Goal: Check status: Check status

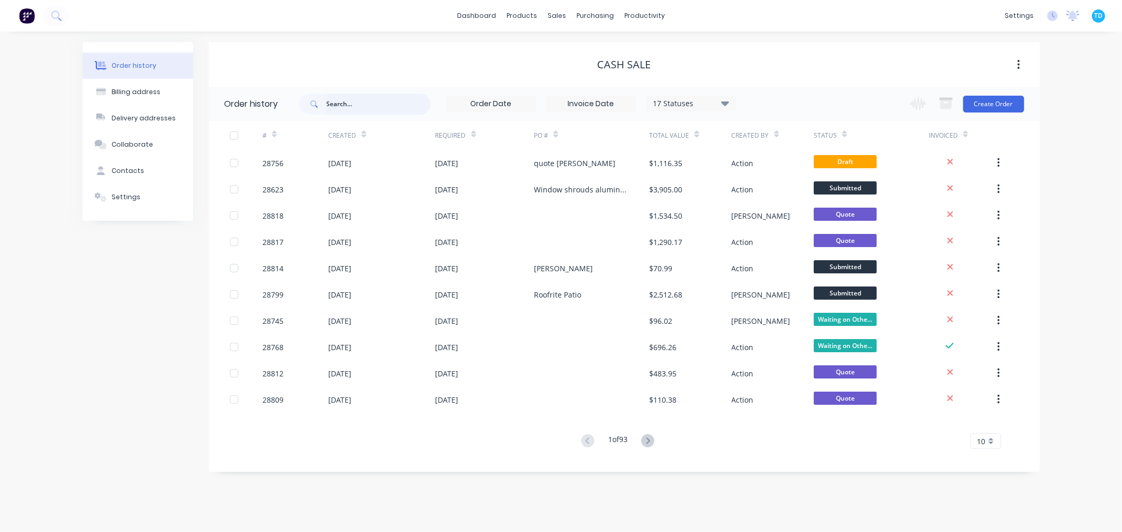
click at [359, 101] on input "text" at bounding box center [379, 104] width 104 height 21
type input "37"
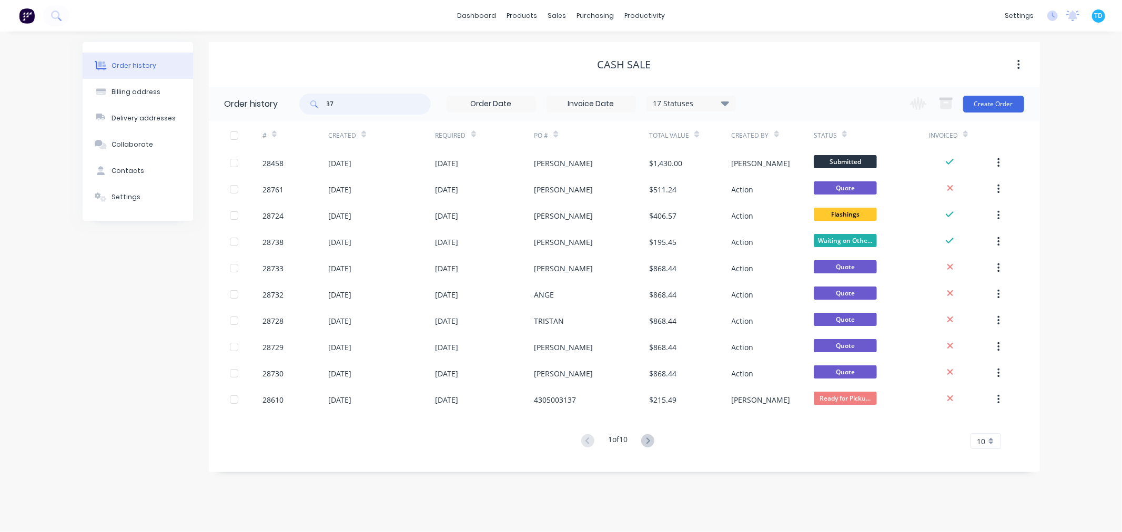
drag, startPoint x: 342, startPoint y: 101, endPoint x: 332, endPoint y: 97, distance: 10.8
click at [327, 102] on div "37" at bounding box center [364, 104] width 131 height 21
type input "23837"
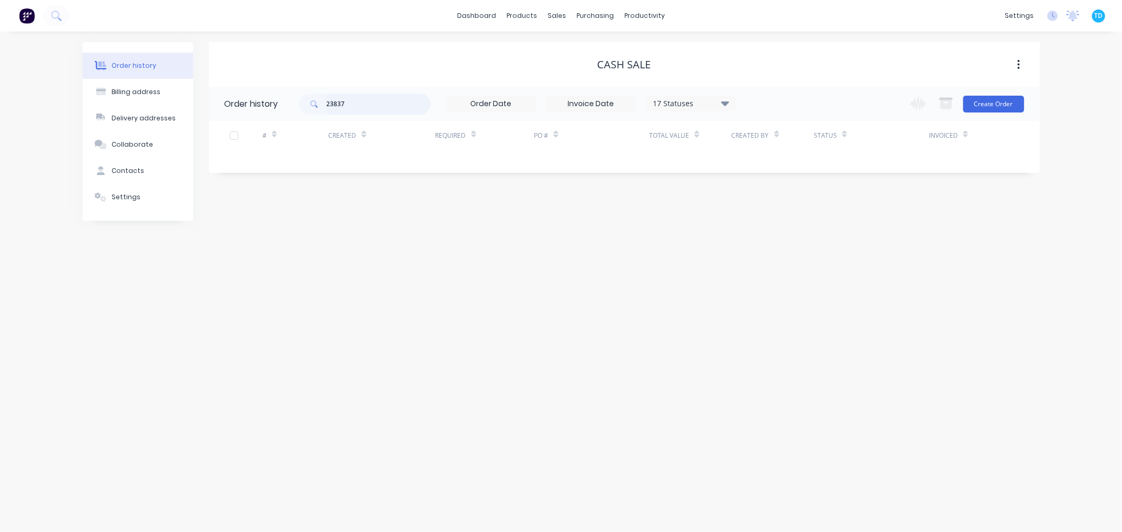
click at [365, 101] on input "23837" at bounding box center [379, 104] width 104 height 21
click at [568, 48] on div at bounding box center [563, 50] width 16 height 9
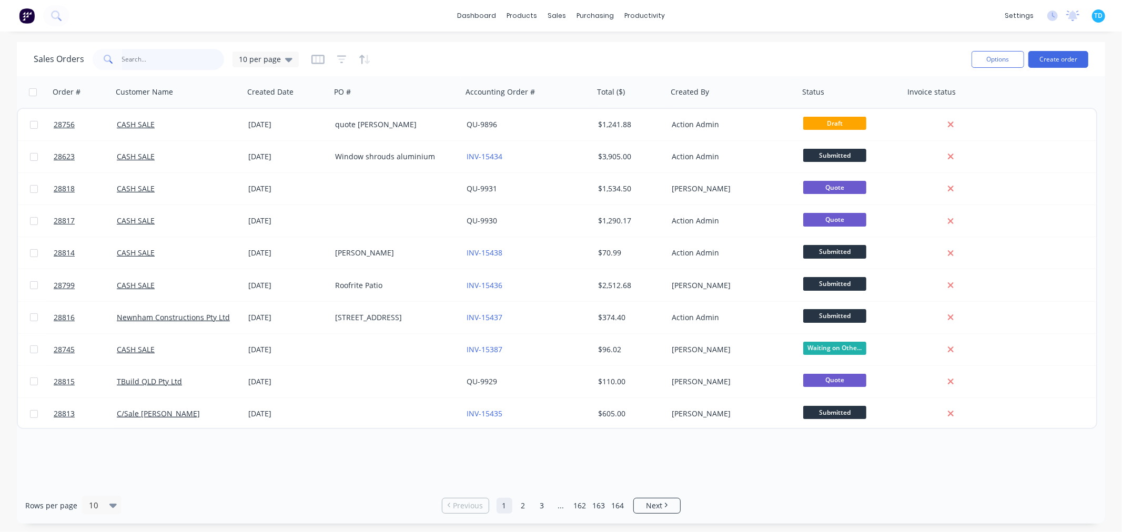
click at [166, 62] on input "text" at bounding box center [173, 59] width 103 height 21
type input "23837"
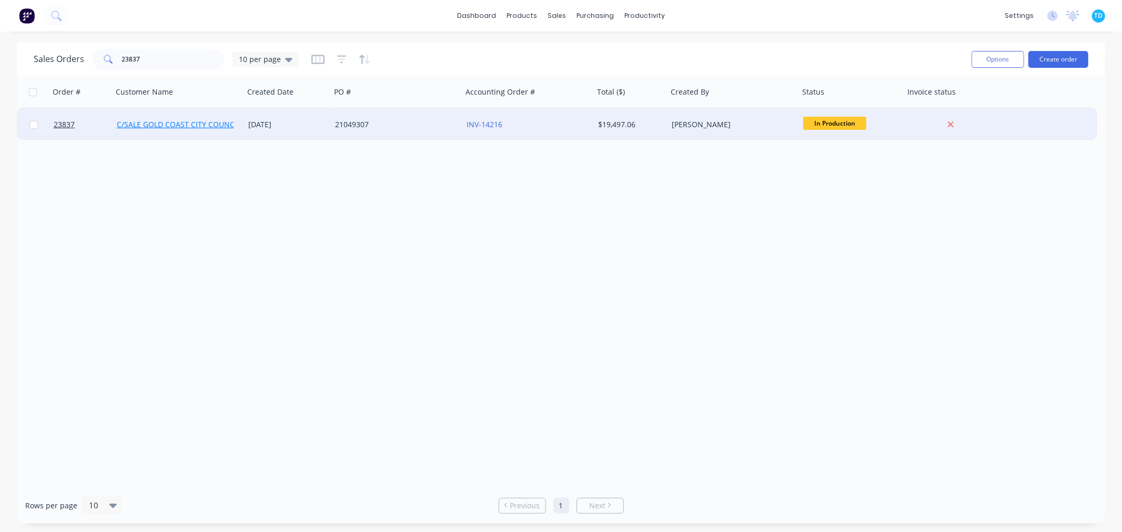
click at [203, 127] on link "C/SALE GOLD COAST CITY COUNCIL" at bounding box center [179, 124] width 124 height 10
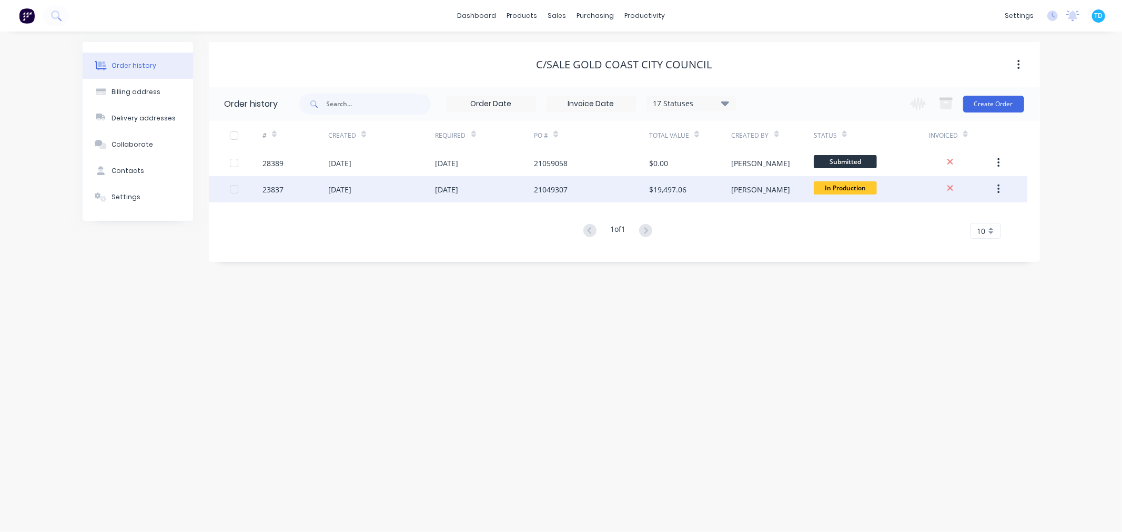
click at [386, 192] on div "[DATE]" at bounding box center [381, 189] width 107 height 26
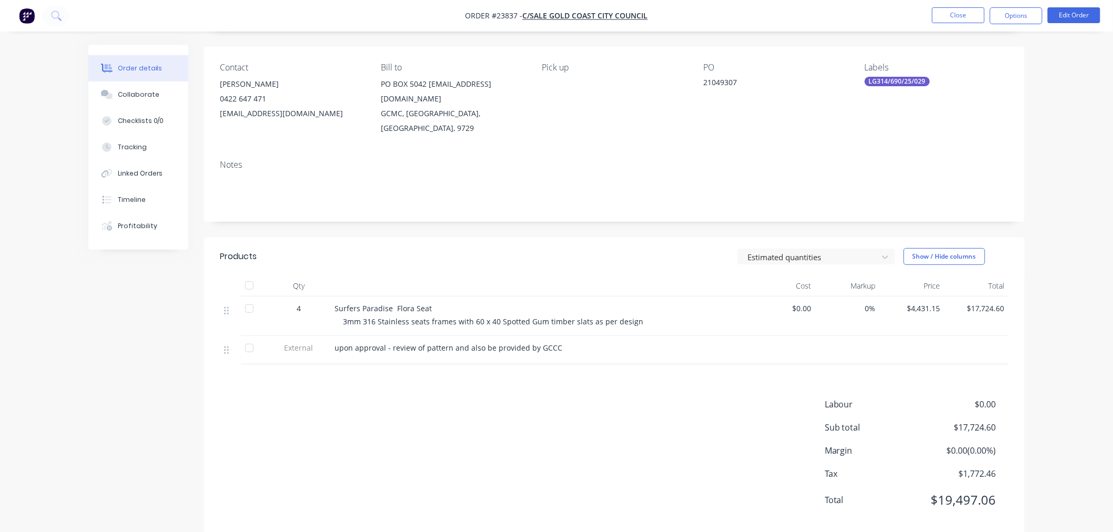
scroll to position [75, 0]
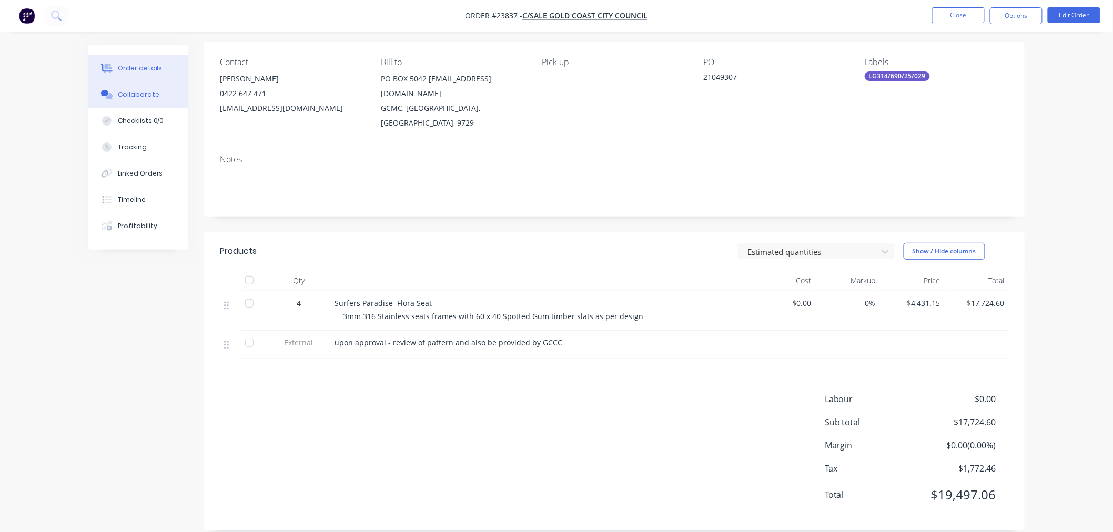
click at [129, 87] on button "Collaborate" at bounding box center [138, 95] width 100 height 26
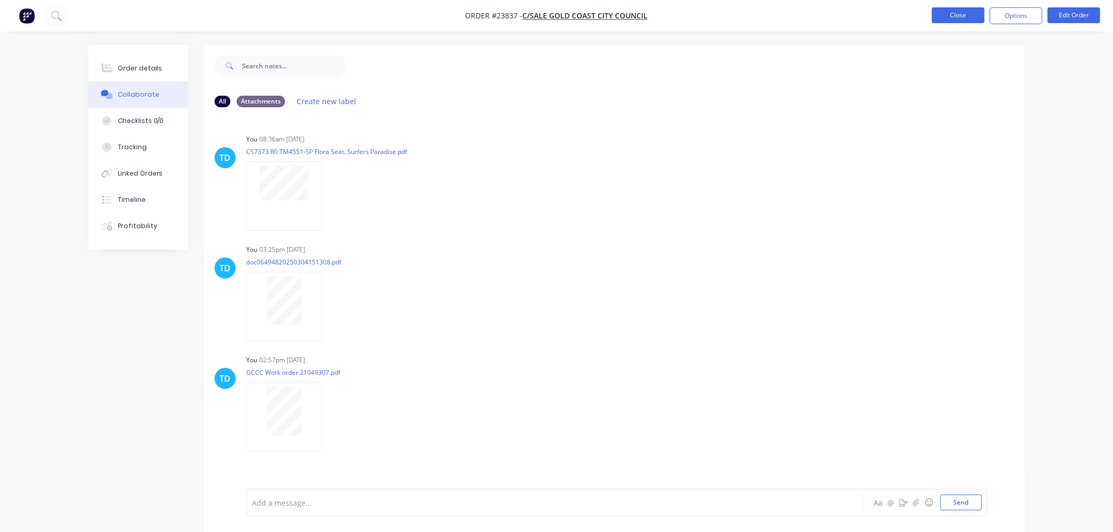
click at [947, 13] on button "Close" at bounding box center [958, 15] width 53 height 16
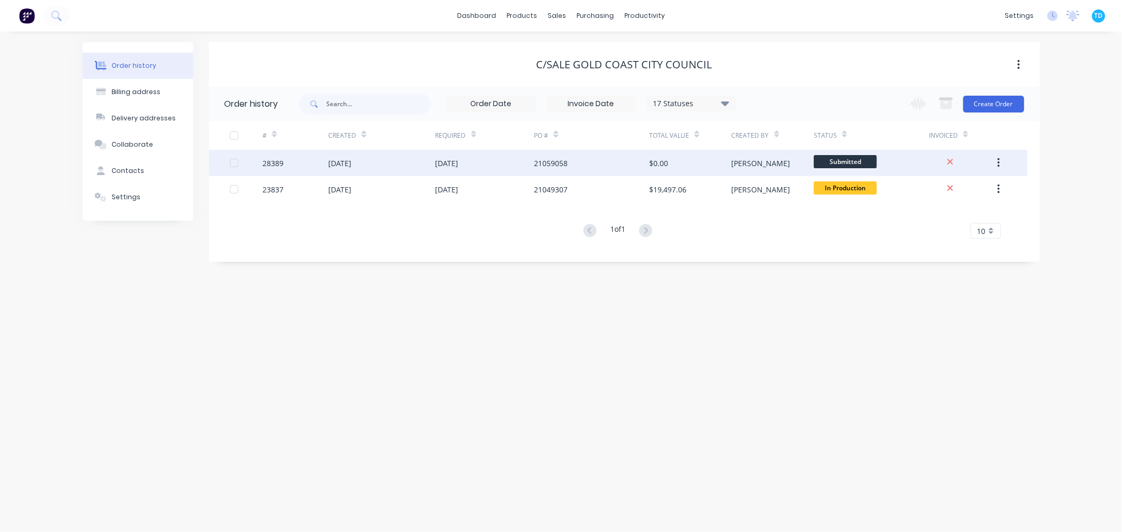
click at [330, 167] on div "[DATE]" at bounding box center [339, 163] width 23 height 11
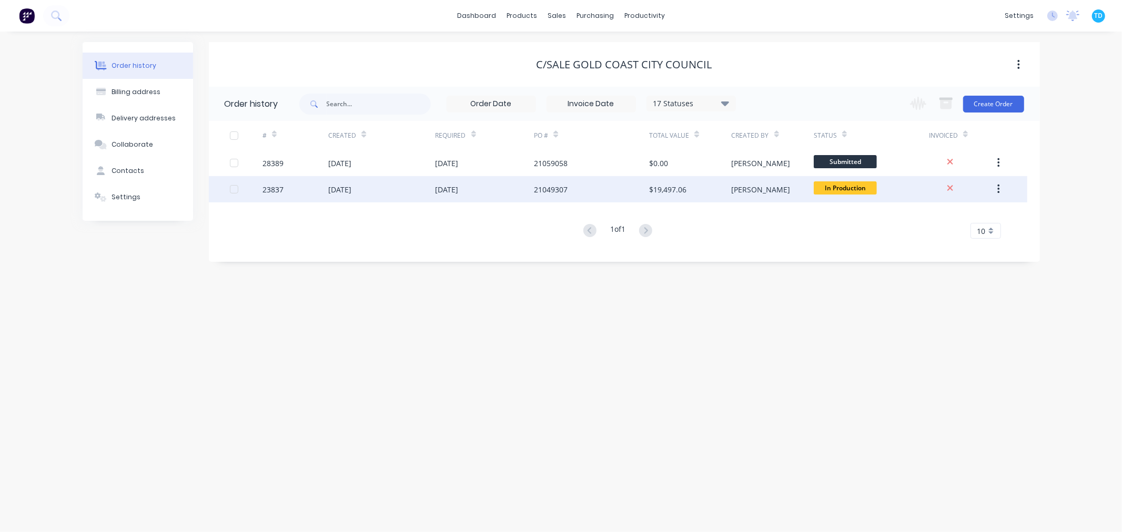
click at [435, 189] on div "[DATE]" at bounding box center [446, 189] width 23 height 11
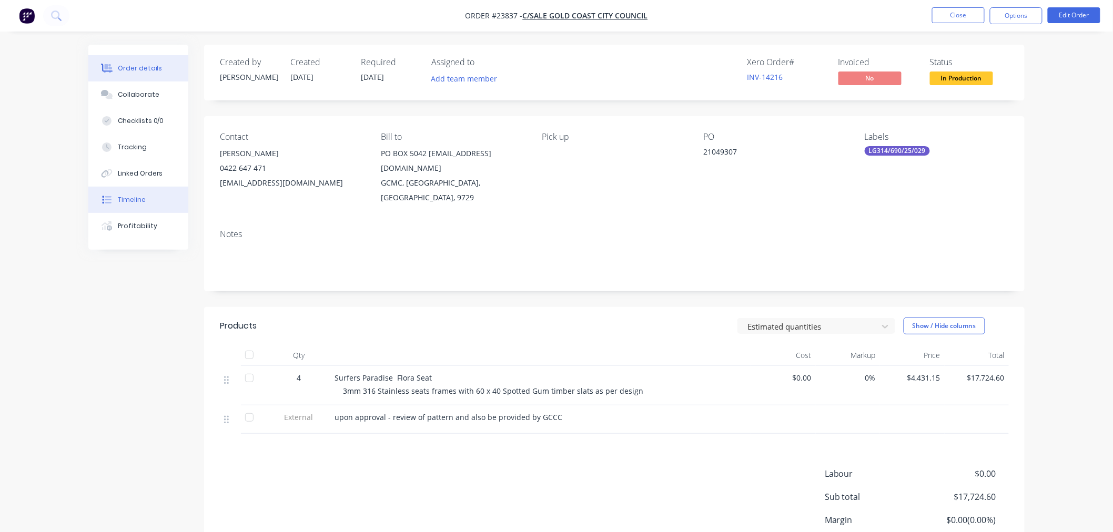
click at [133, 203] on button "Timeline" at bounding box center [138, 200] width 100 height 26
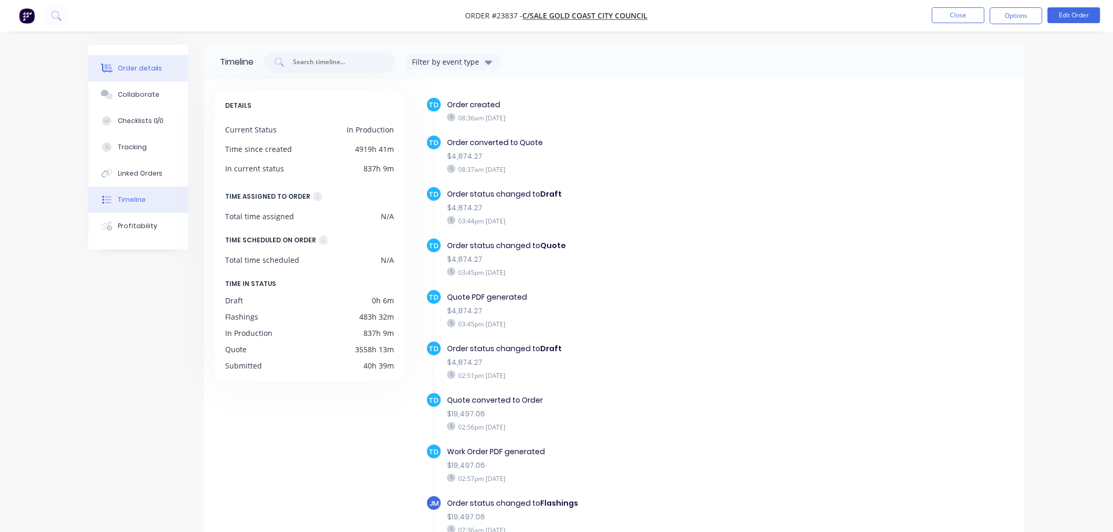
click at [131, 68] on div "Order details" at bounding box center [140, 68] width 45 height 9
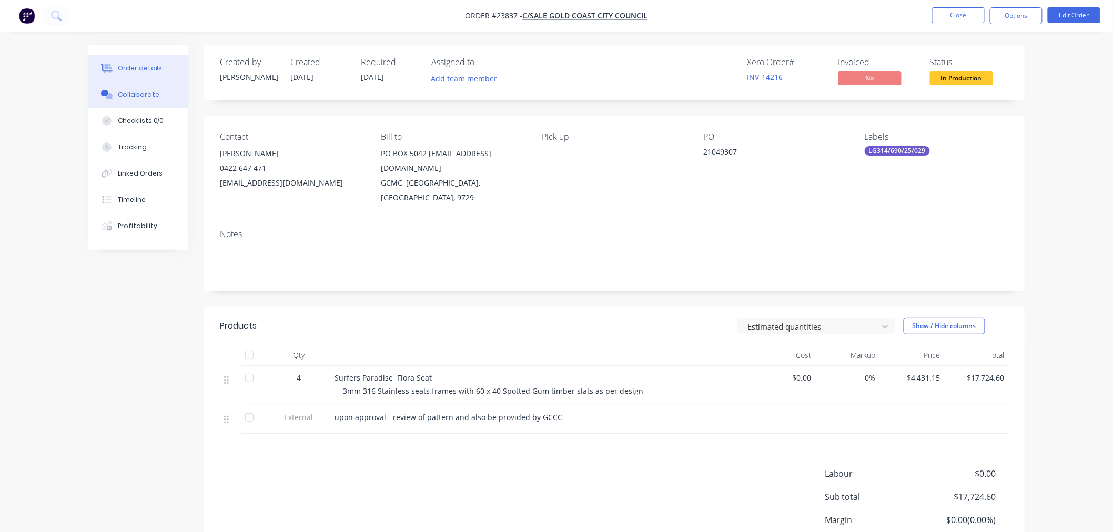
click at [134, 96] on div "Collaborate" at bounding box center [139, 94] width 42 height 9
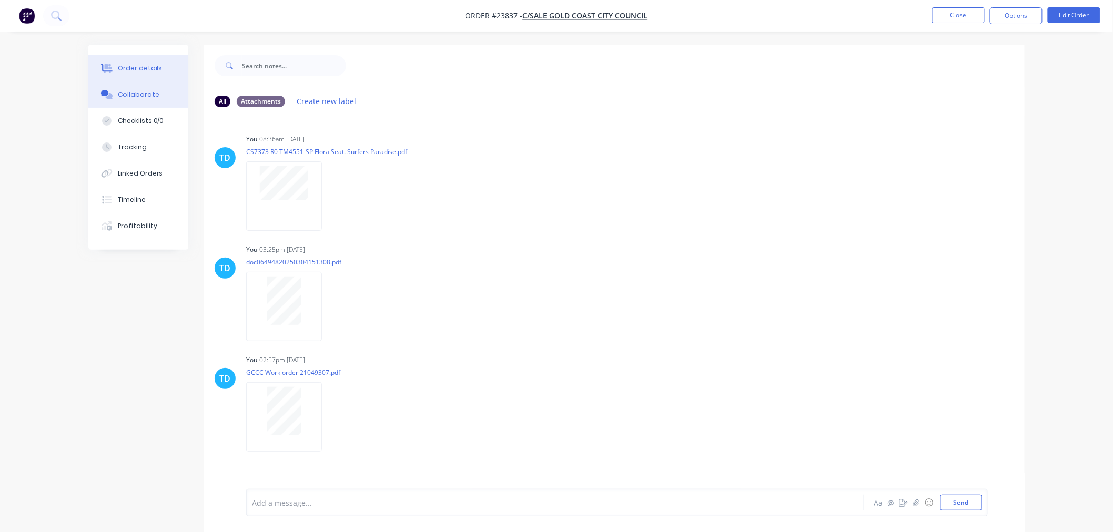
click at [146, 66] on div "Order details" at bounding box center [140, 68] width 45 height 9
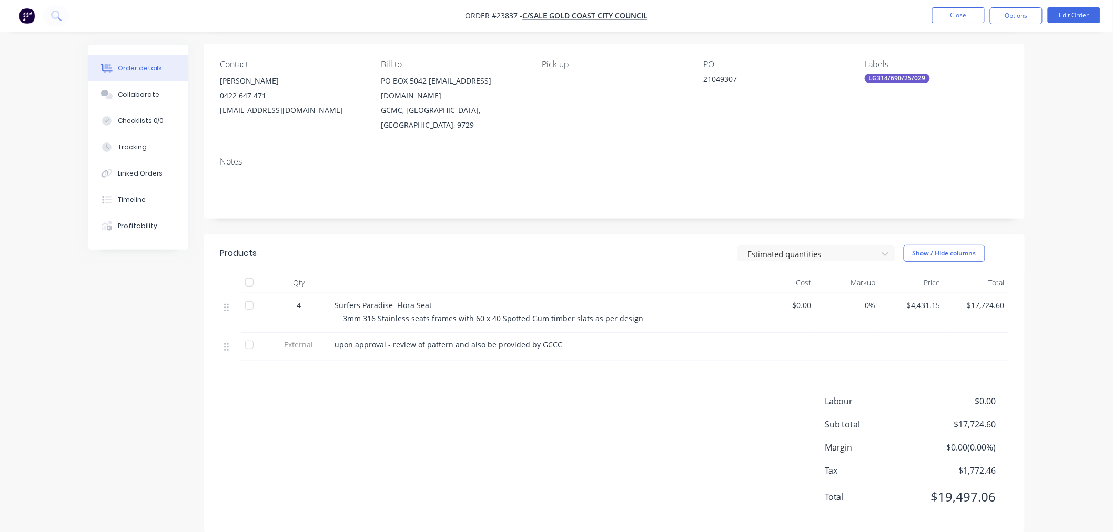
scroll to position [75, 0]
click at [148, 199] on button "Timeline" at bounding box center [138, 200] width 100 height 26
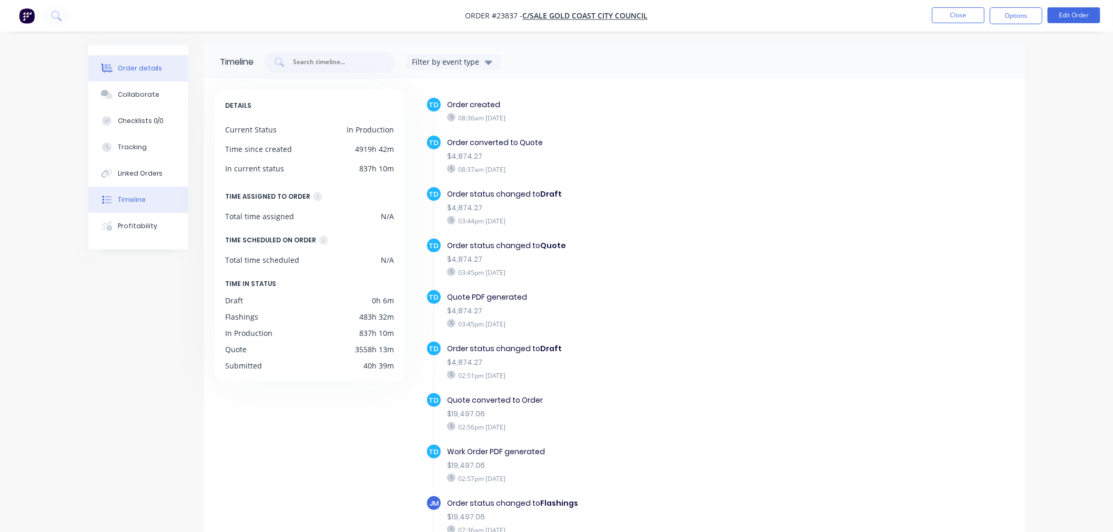
click at [150, 72] on div "Order details" at bounding box center [140, 68] width 45 height 9
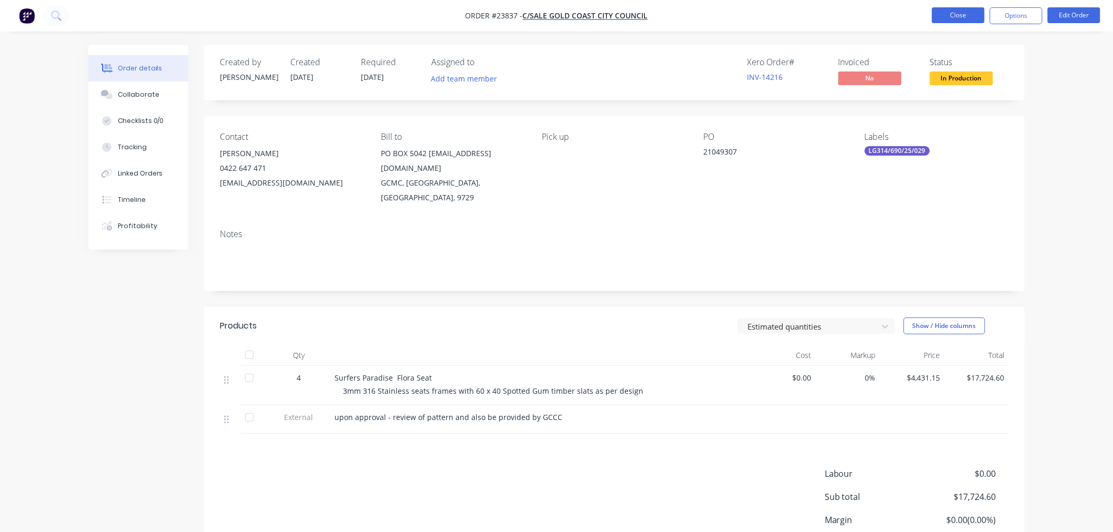
click at [966, 12] on button "Close" at bounding box center [958, 15] width 53 height 16
